Goal: Task Accomplishment & Management: Complete application form

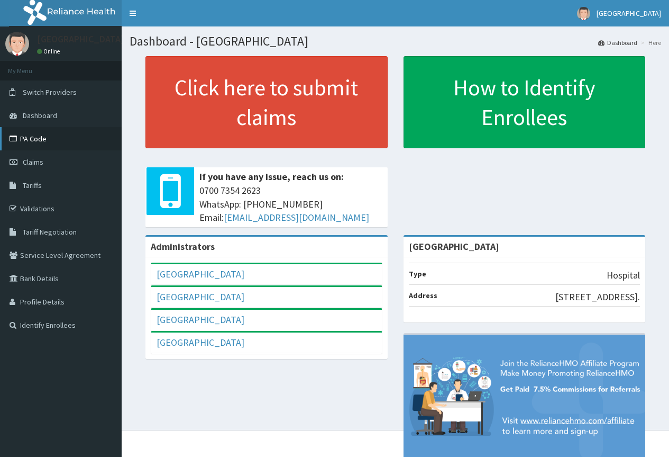
click at [38, 140] on link "PA Code" at bounding box center [61, 138] width 122 height 23
click at [33, 138] on link "PA Code" at bounding box center [61, 138] width 122 height 23
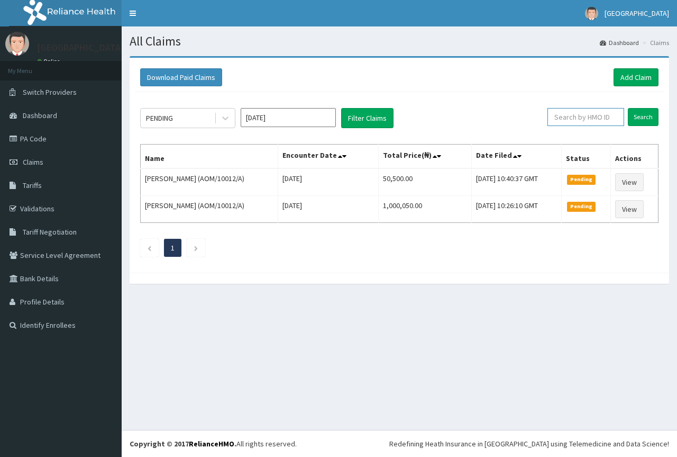
paste input "LHC/10180/A"
type input "LHC/10180/A"
click at [641, 120] on input "Search" at bounding box center [643, 117] width 31 height 18
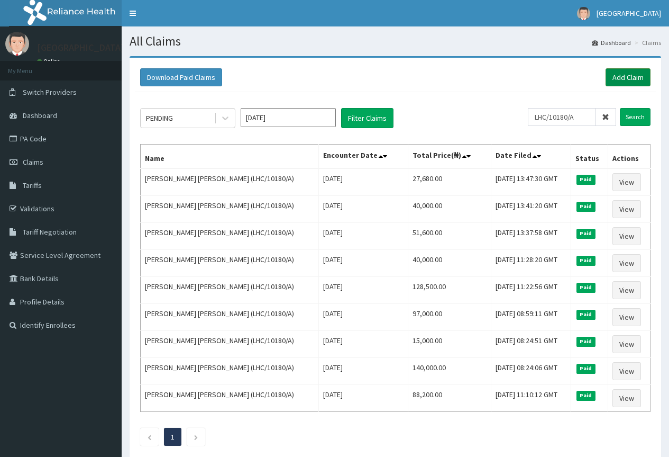
click at [628, 79] on link "Add Claim" at bounding box center [628, 77] width 45 height 18
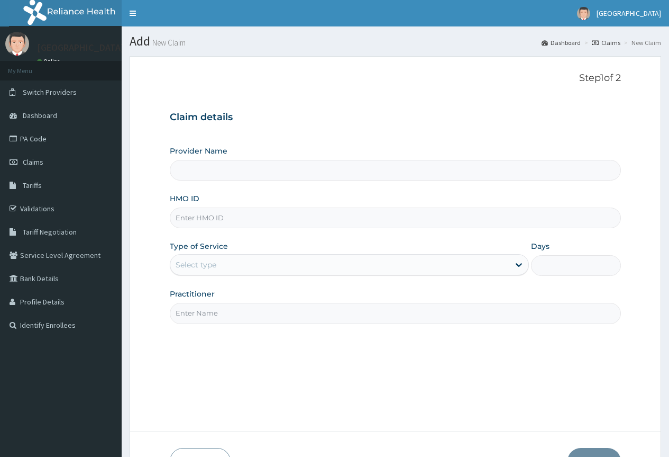
type input "[GEOGRAPHIC_DATA]"
paste input "LHC/10180/A"
type input "LHC/10180/A"
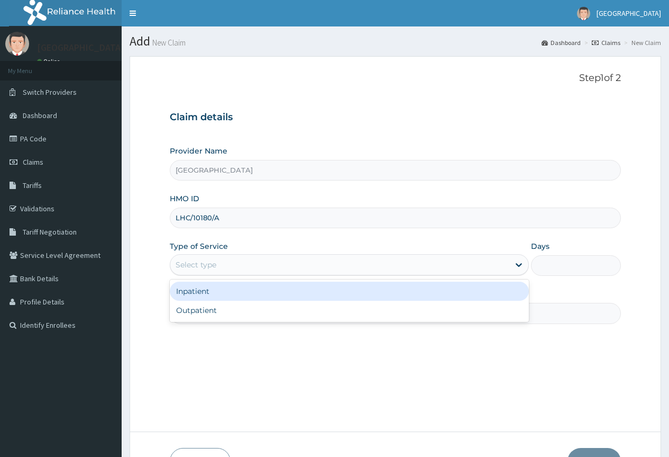
click at [298, 268] on div "Select type" at bounding box center [339, 264] width 339 height 17
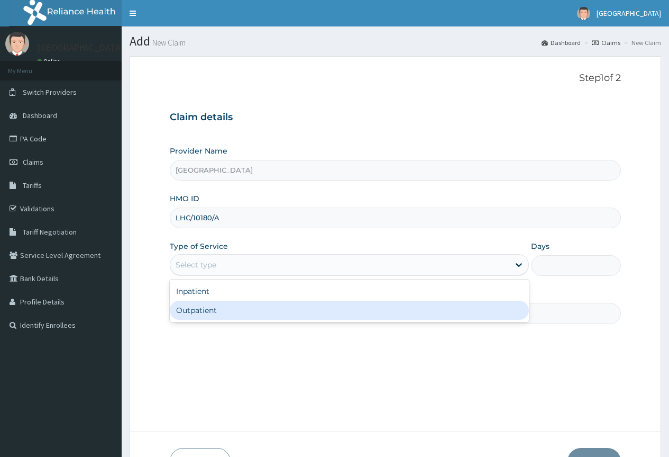
click at [290, 308] on div "Outpatient" at bounding box center [349, 309] width 359 height 19
type input "1"
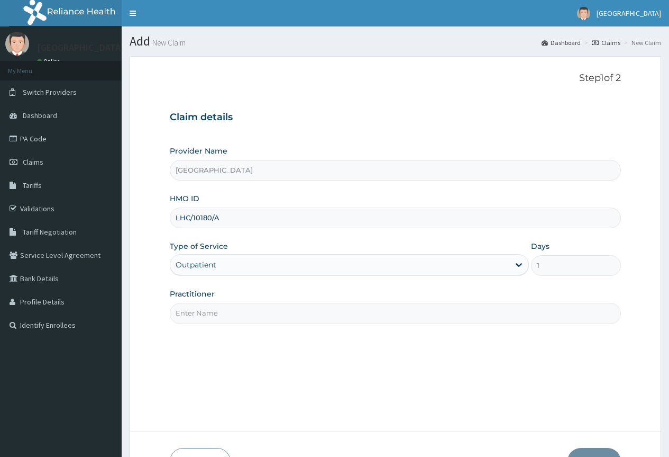
click at [290, 308] on input "Practitioner" at bounding box center [395, 313] width 451 height 21
type input "GP"
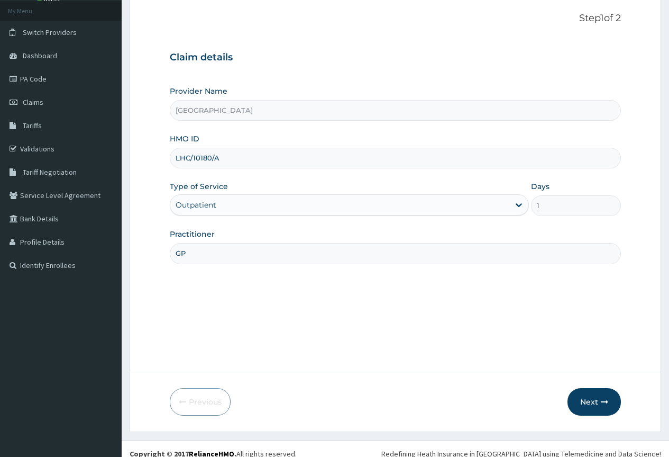
scroll to position [70, 0]
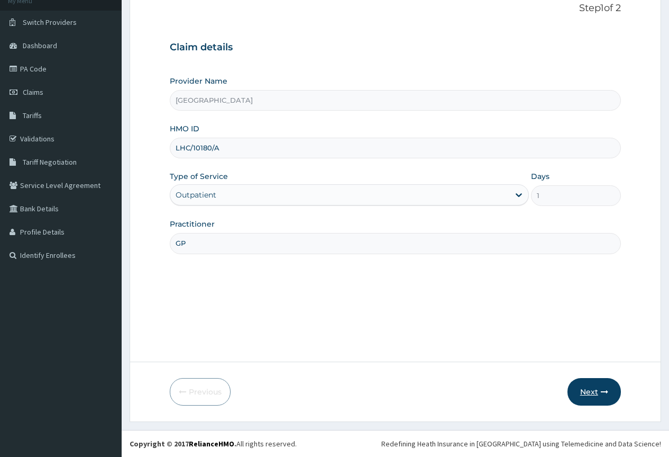
click at [597, 395] on button "Next" at bounding box center [594, 392] width 53 height 28
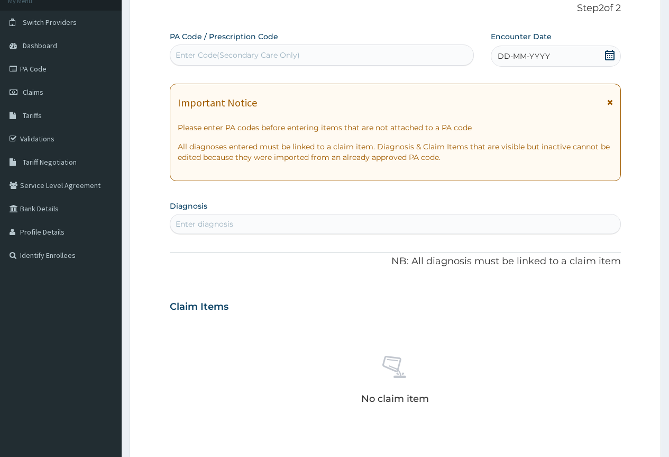
click at [362, 56] on div "Enter Code(Secondary Care Only)" at bounding box center [321, 55] width 303 height 17
paste input "PA/3C2C30"
type input "PA/3C2C30"
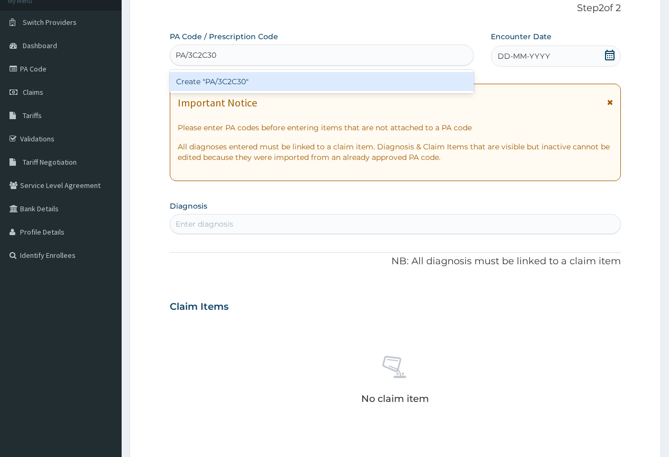
click at [343, 85] on div "Create "PA/3C2C30"" at bounding box center [322, 81] width 304 height 19
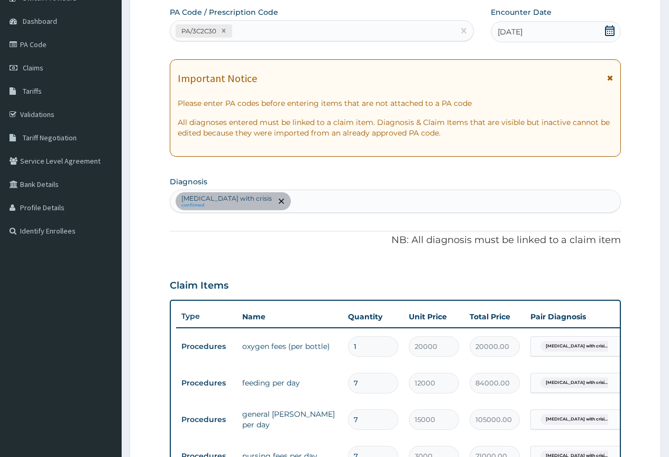
scroll to position [77, 0]
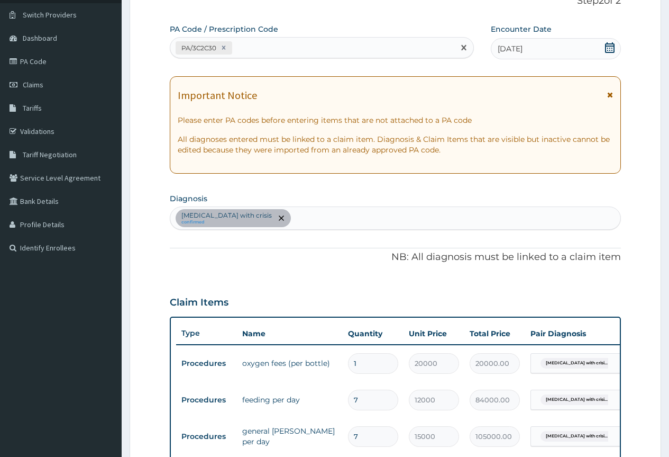
click at [294, 45] on div "PA/3C2C30" at bounding box center [312, 47] width 284 height 17
paste input "PA/894274"
type input "PA/894274"
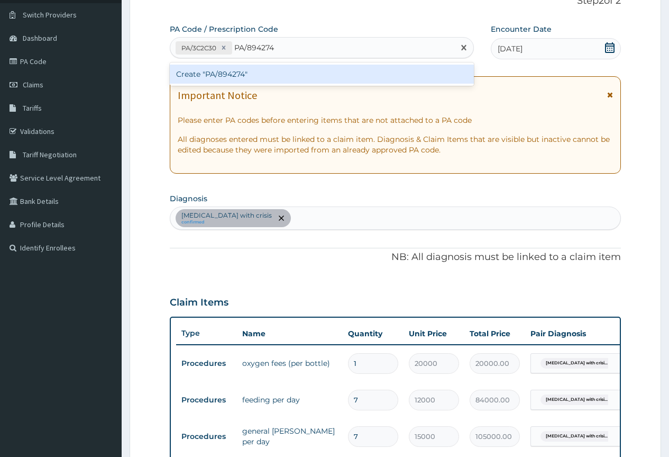
click at [284, 79] on div "Create "PA/894274"" at bounding box center [322, 74] width 304 height 19
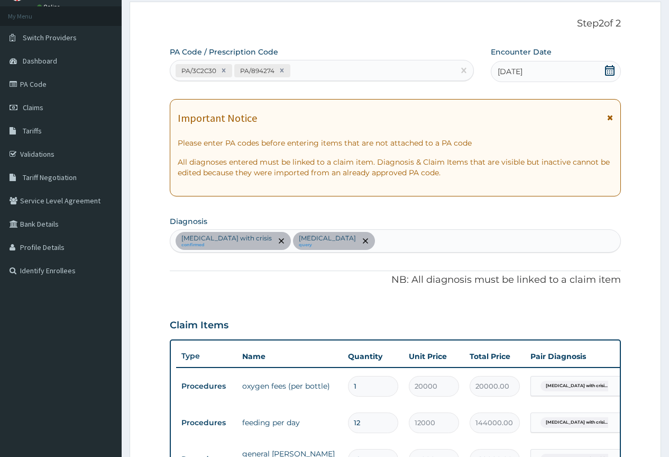
scroll to position [54, 0]
click at [329, 72] on div "PA/3C2C30 PA/894274" at bounding box center [312, 70] width 284 height 17
paste input "PA/BAF25B"
type input "PA/BAF25B"
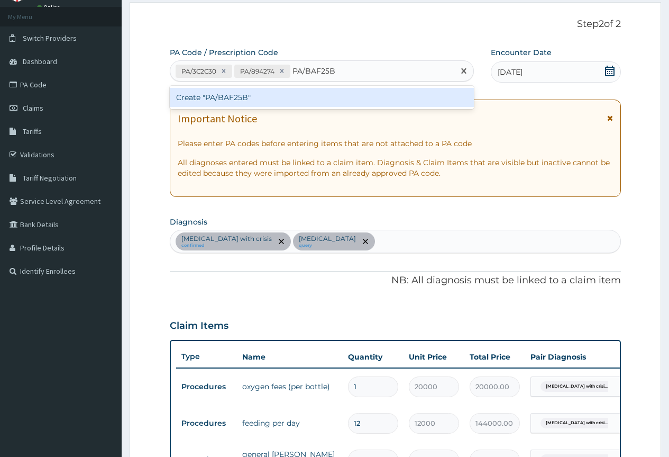
click at [324, 103] on div "Create "PA/BAF25B"" at bounding box center [322, 97] width 304 height 19
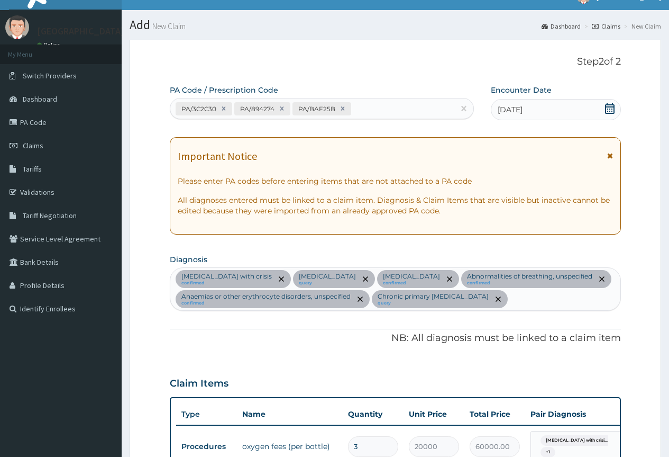
scroll to position [16, 0]
click at [375, 105] on div "PA/3C2C30 PA/894274 PA/BAF25B" at bounding box center [312, 109] width 284 height 17
paste input "PA/51E86C"
type input "PA/51E86C"
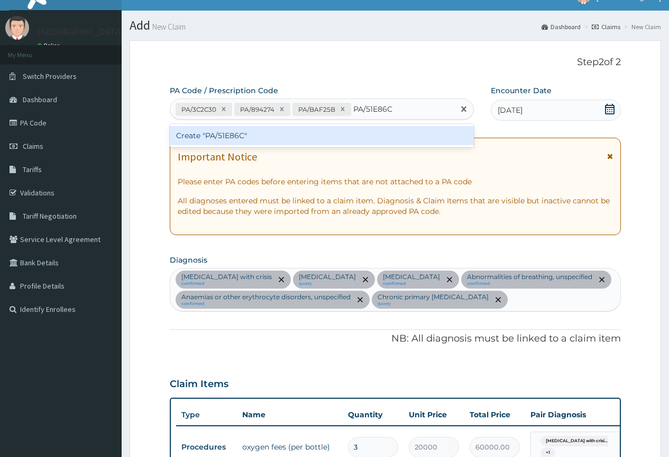
click at [361, 139] on div "Create "PA/51E86C"" at bounding box center [322, 135] width 304 height 19
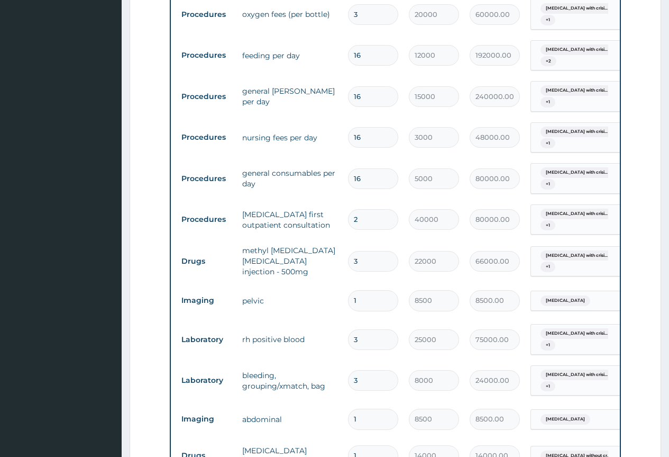
scroll to position [423, 0]
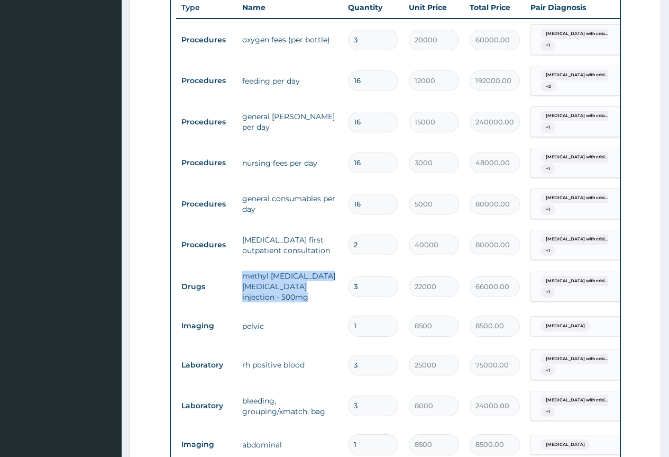
drag, startPoint x: 243, startPoint y: 295, endPoint x: 309, endPoint y: 316, distance: 69.3
click at [309, 307] on td "methyl prednisolone sodium succinate injection - 500mg" at bounding box center [290, 286] width 106 height 42
copy td "methyl prednisolone sodium succinate injection - 500mg"
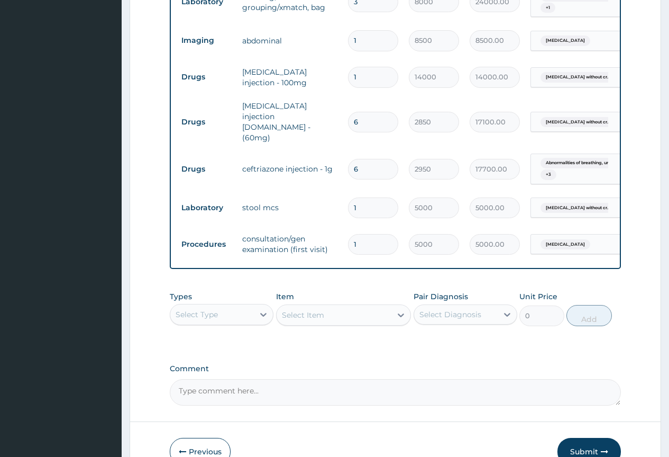
scroll to position [845, 0]
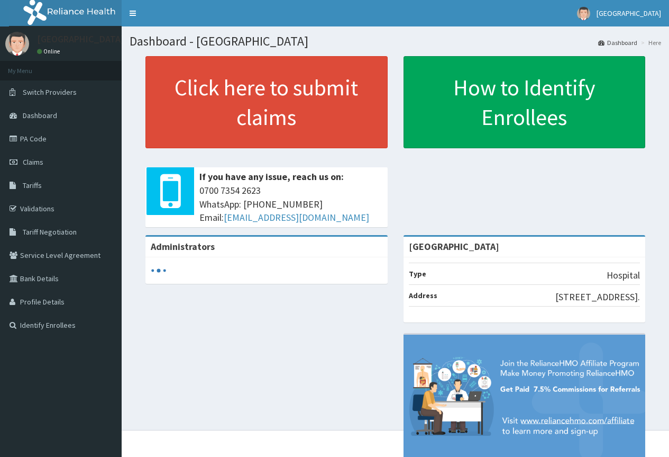
click at [32, 140] on link "PA Code" at bounding box center [61, 138] width 122 height 23
